Goal: Task Accomplishment & Management: Manage account settings

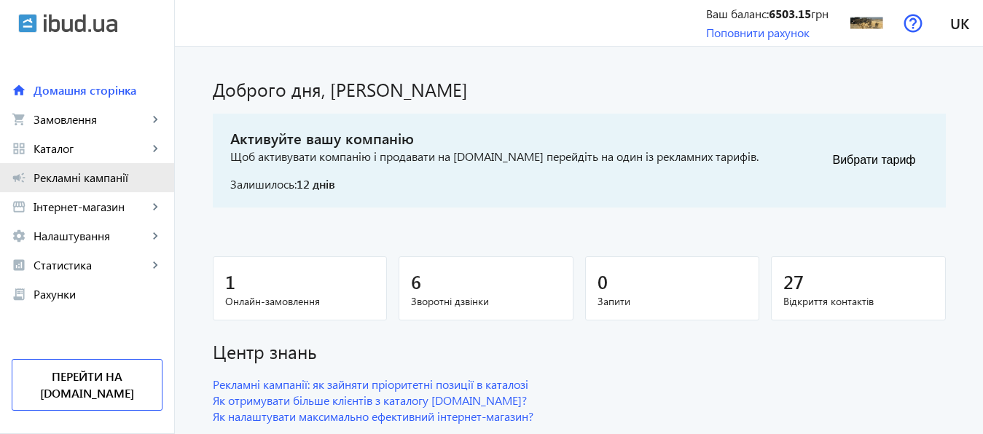
click at [102, 178] on span "Рекламні кампанії" at bounding box center [98, 177] width 129 height 15
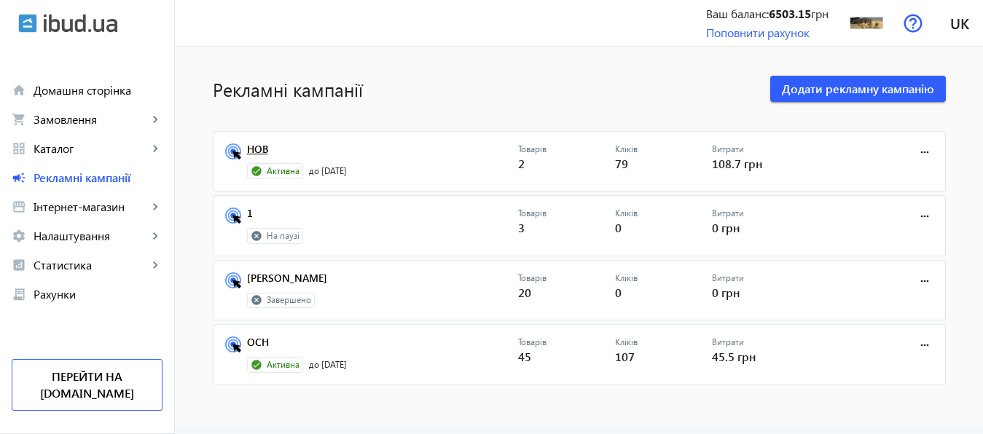
click at [247, 148] on link "НОВ" at bounding box center [382, 153] width 271 height 20
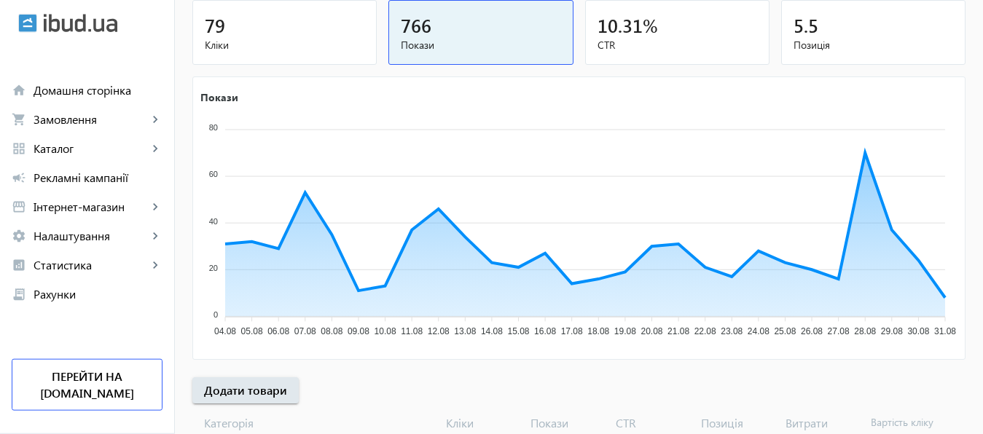
scroll to position [270, 0]
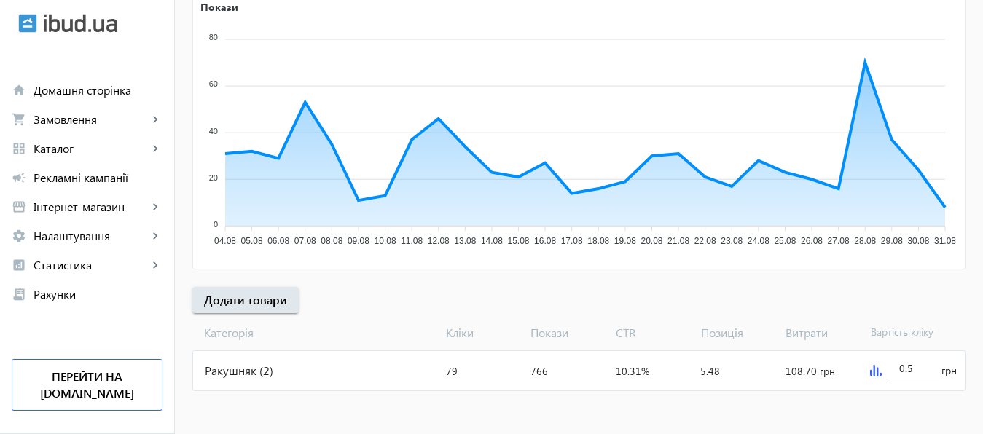
click at [872, 369] on img at bounding box center [876, 371] width 12 height 12
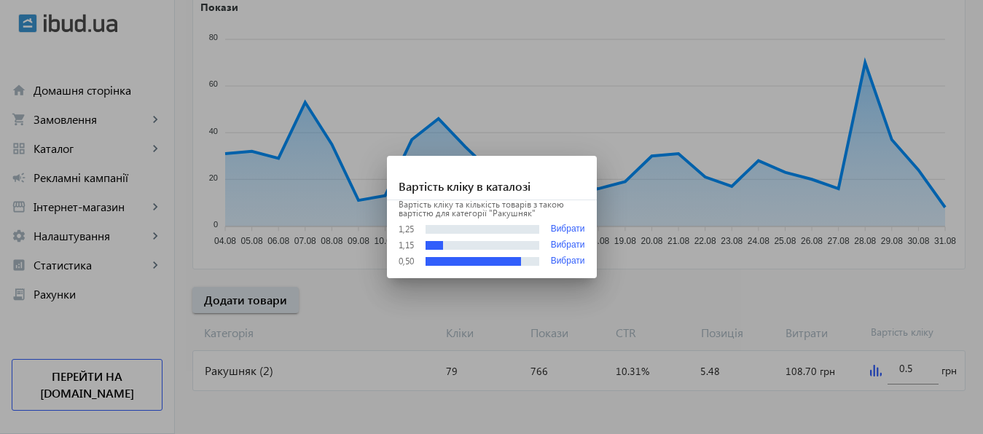
scroll to position [0, 0]
click at [903, 372] on div at bounding box center [491, 217] width 983 height 434
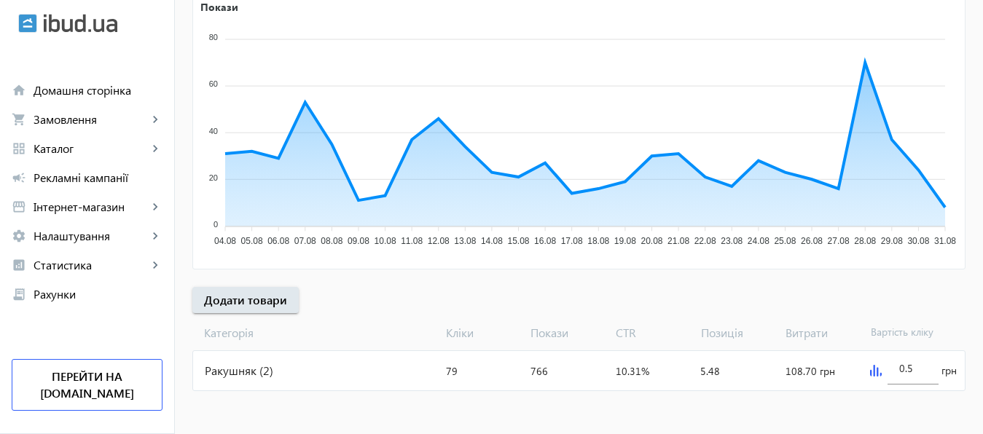
scroll to position [270, 0]
click at [903, 372] on input "0.5" at bounding box center [913, 368] width 28 height 14
type input "1.5"
click at [916, 408] on mat-sidenav-content "arrow_back Рекламні кампанії НОВ Зупинити Період: з [DATE] 23:38 до [DATE] 23:5…" at bounding box center [579, 105] width 808 height 658
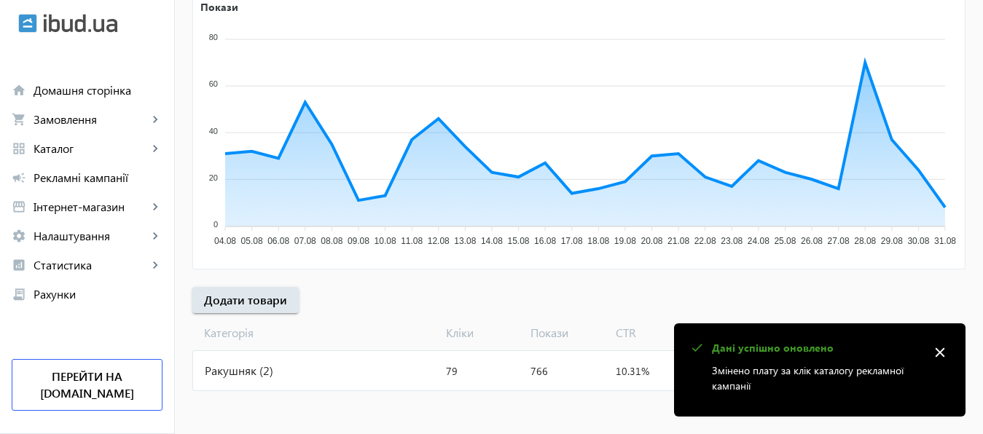
scroll to position [0, 0]
